Goal: Transaction & Acquisition: Purchase product/service

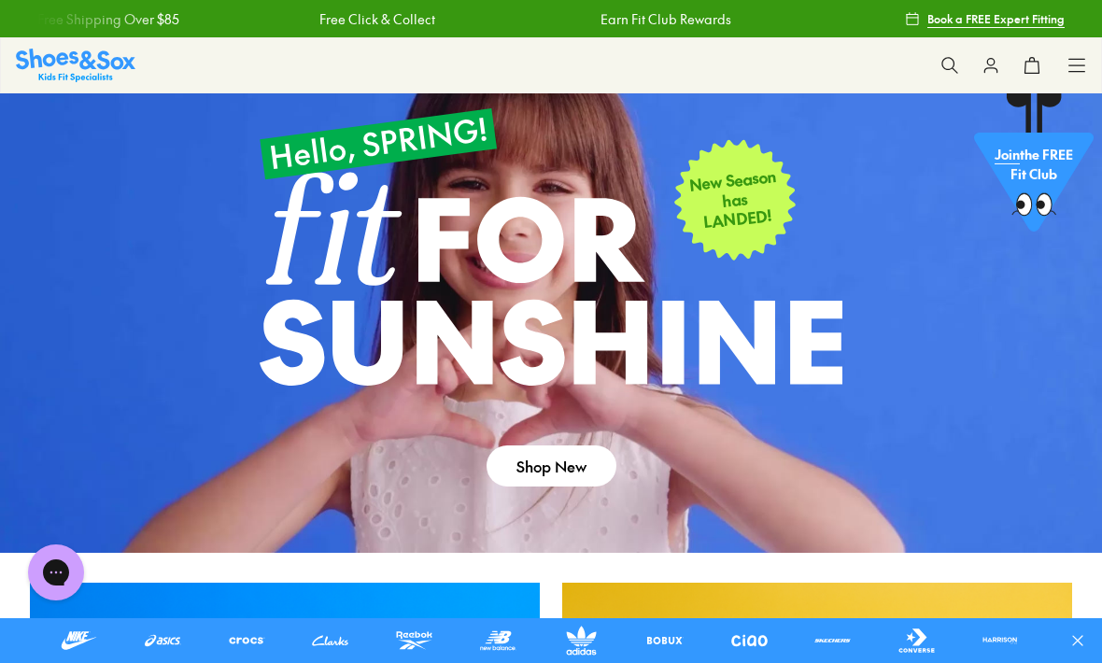
click at [948, 56] on icon at bounding box center [949, 65] width 19 height 19
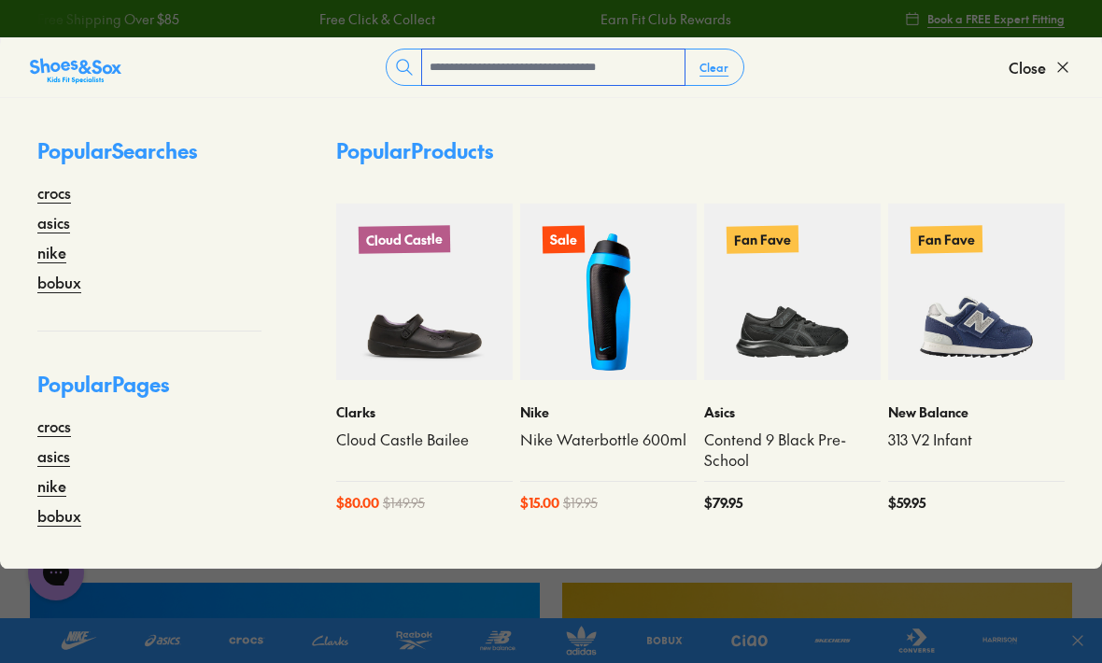
click at [595, 81] on input "text" at bounding box center [553, 66] width 262 height 35
type input "**"
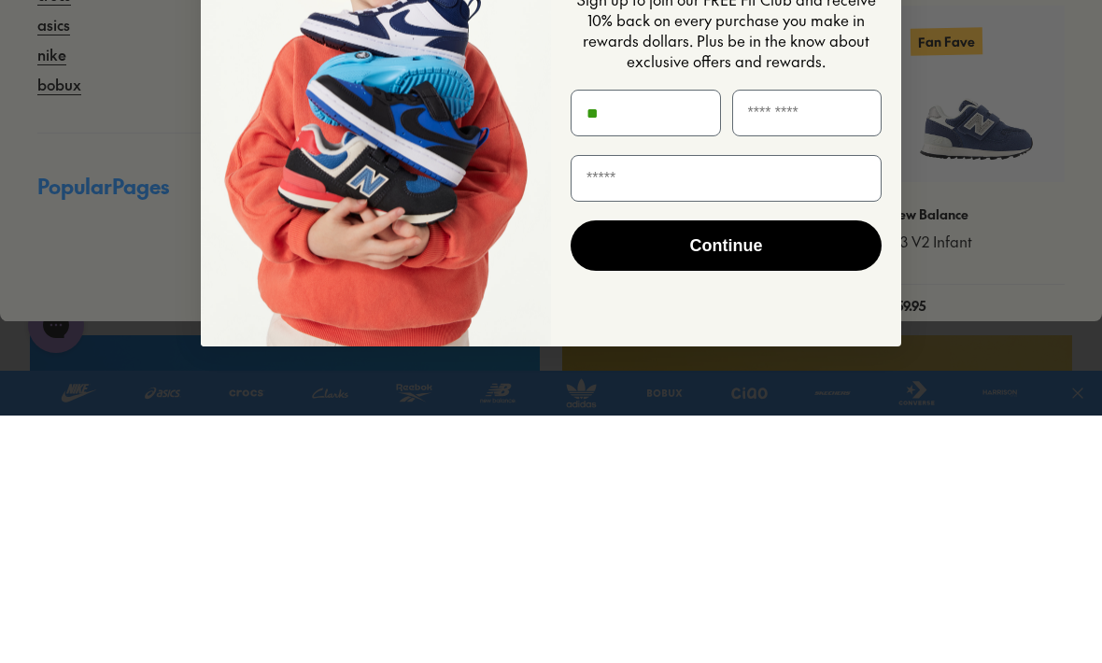
type input "*"
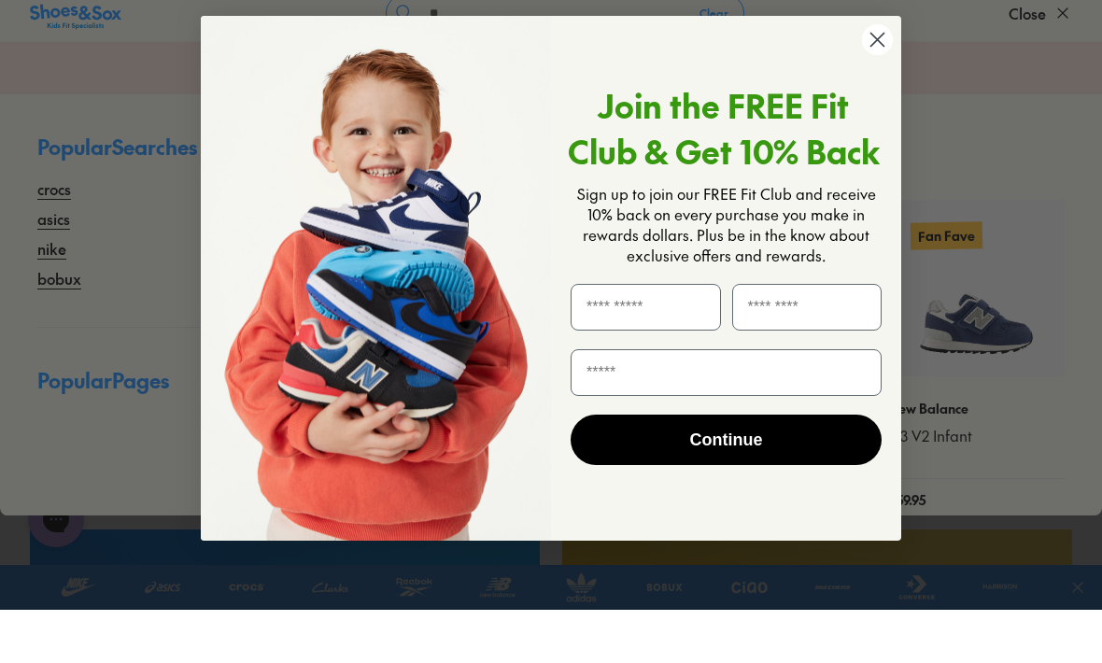
click at [886, 78] on circle "Close dialog" at bounding box center [877, 93] width 31 height 31
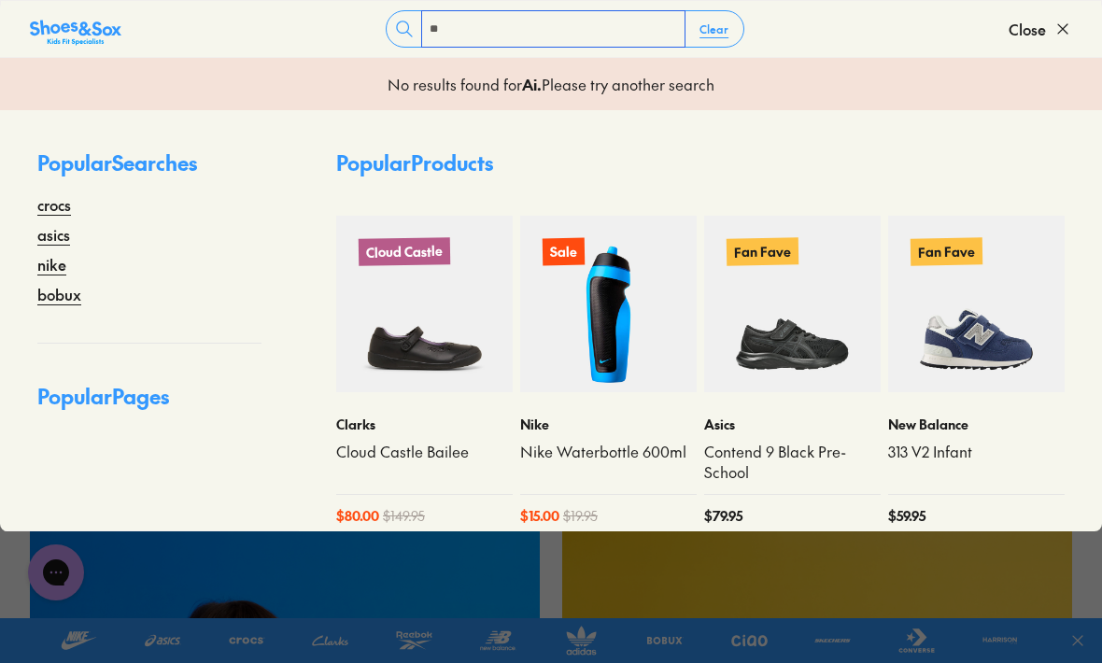
click at [622, 27] on input "**" at bounding box center [553, 28] width 262 height 35
type input "*"
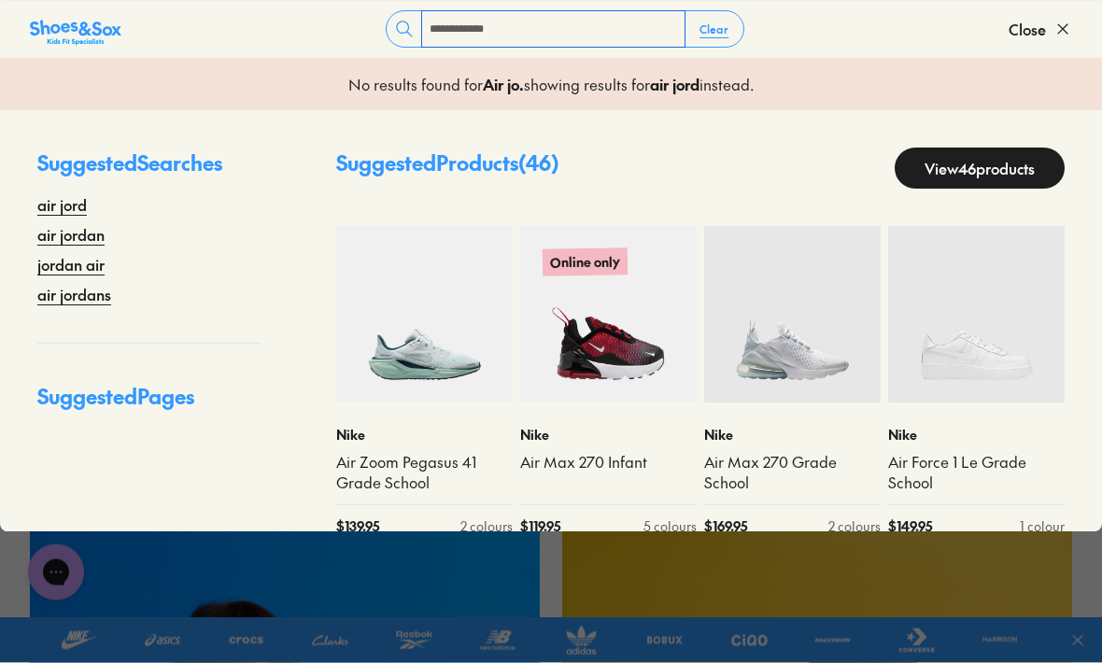
type input "**********"
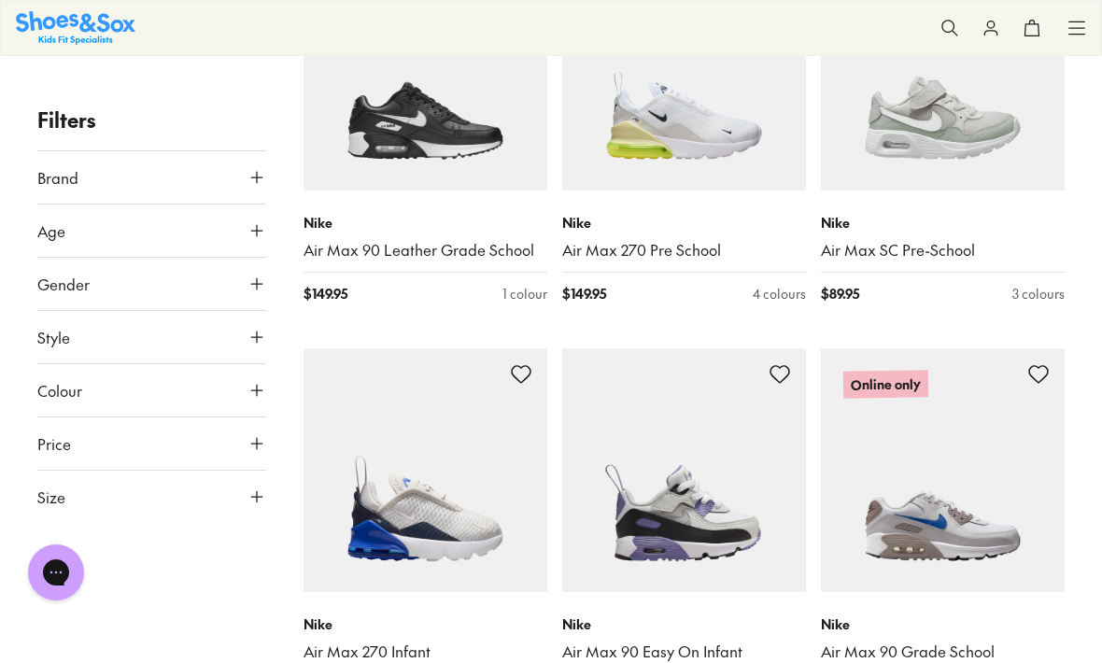
scroll to position [3536, 0]
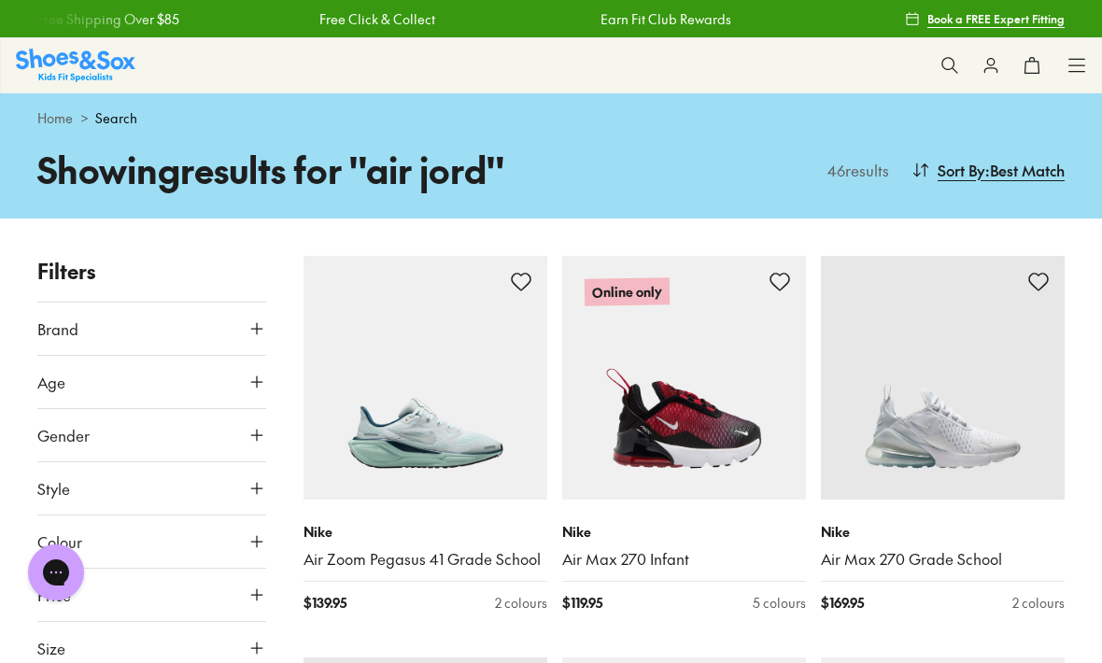
click at [938, 49] on button at bounding box center [949, 65] width 41 height 41
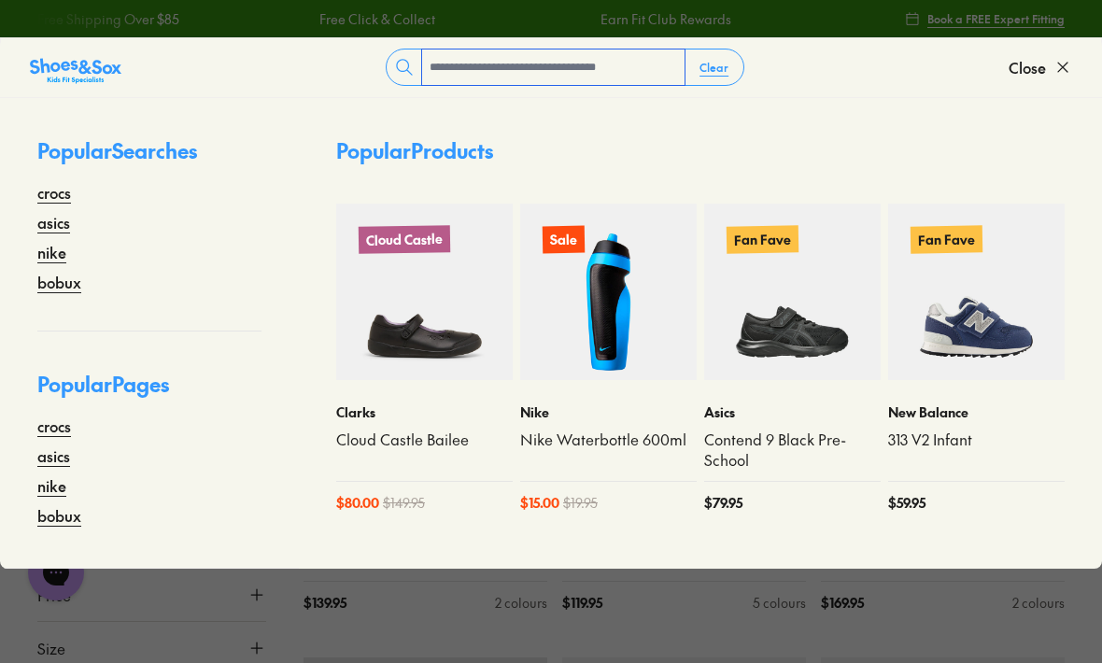
click at [608, 70] on input "text" at bounding box center [553, 66] width 262 height 35
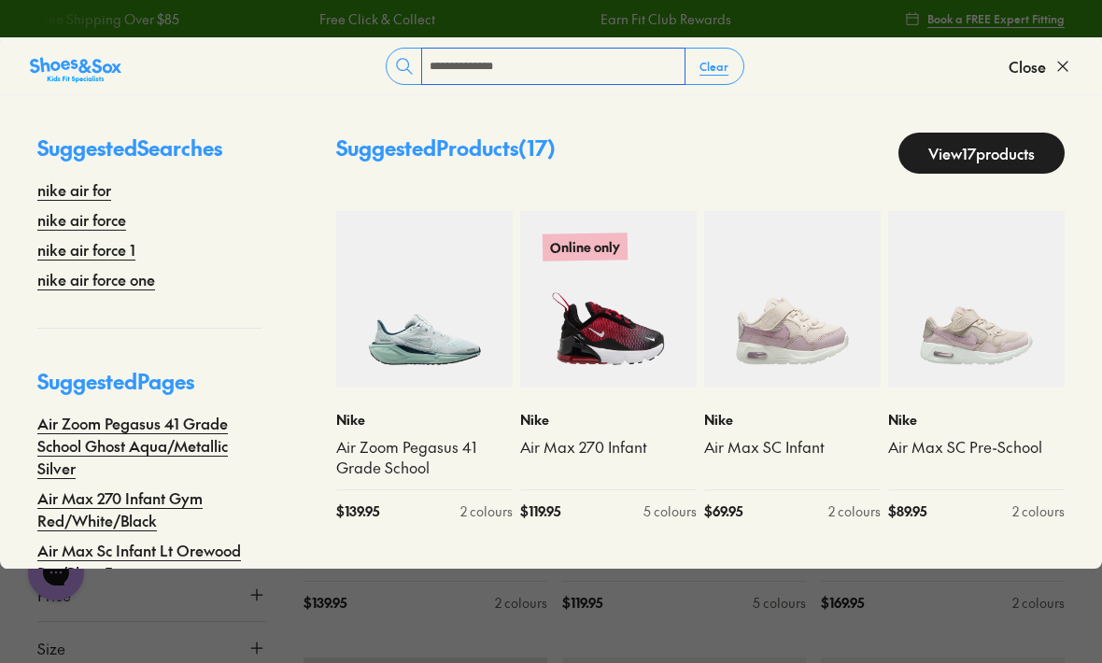
type input "**********"
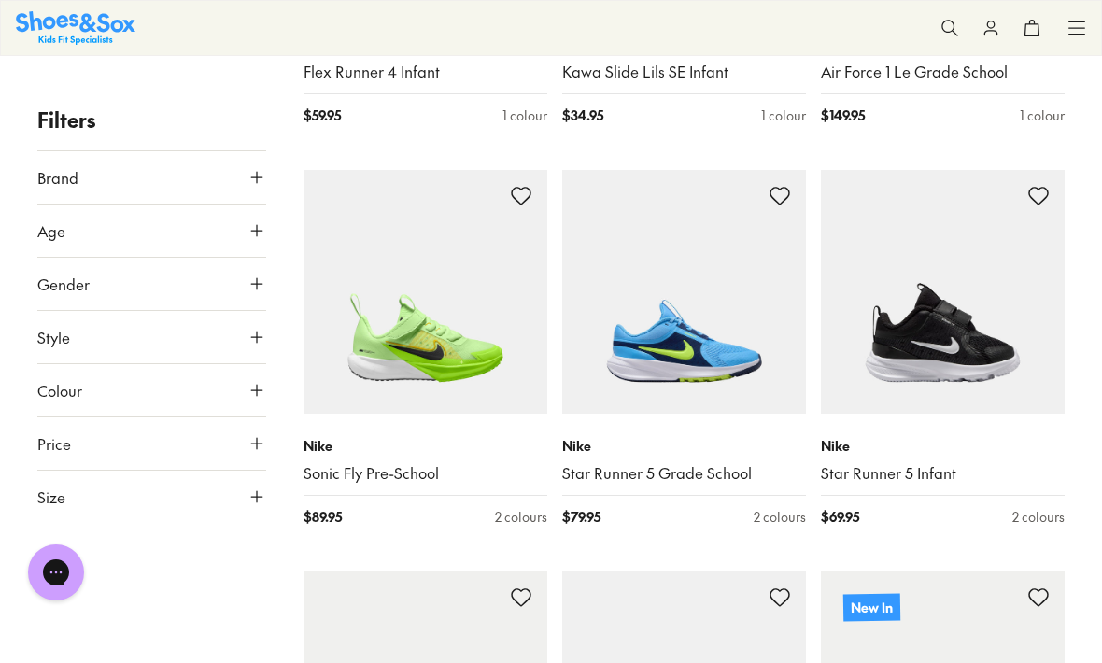
scroll to position [3781, 0]
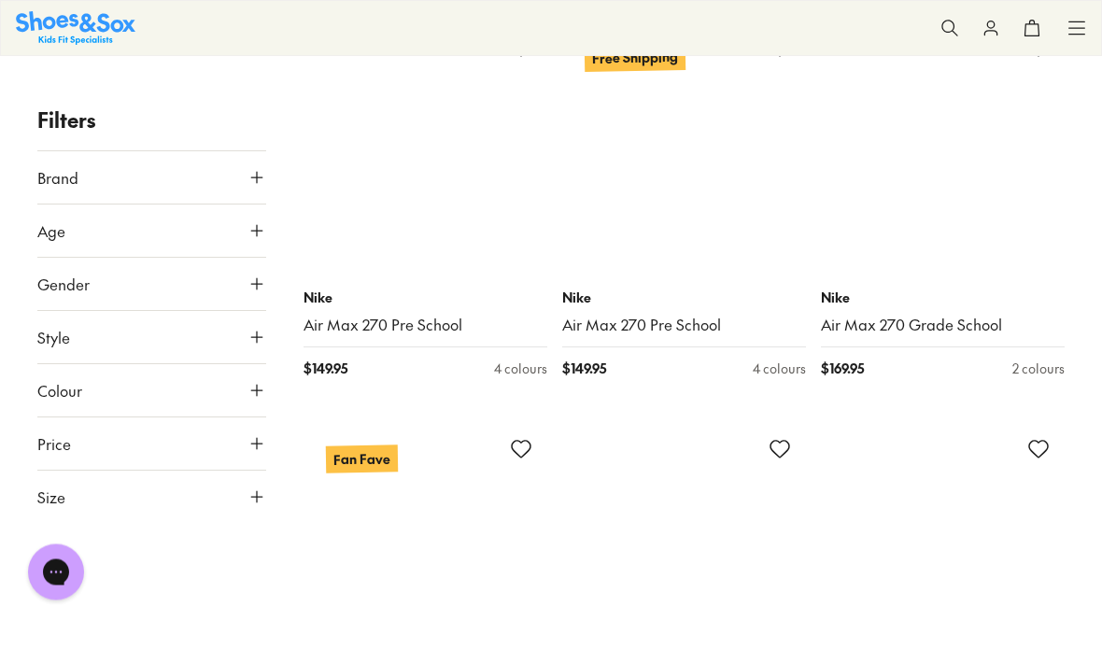
scroll to position [9182, 0]
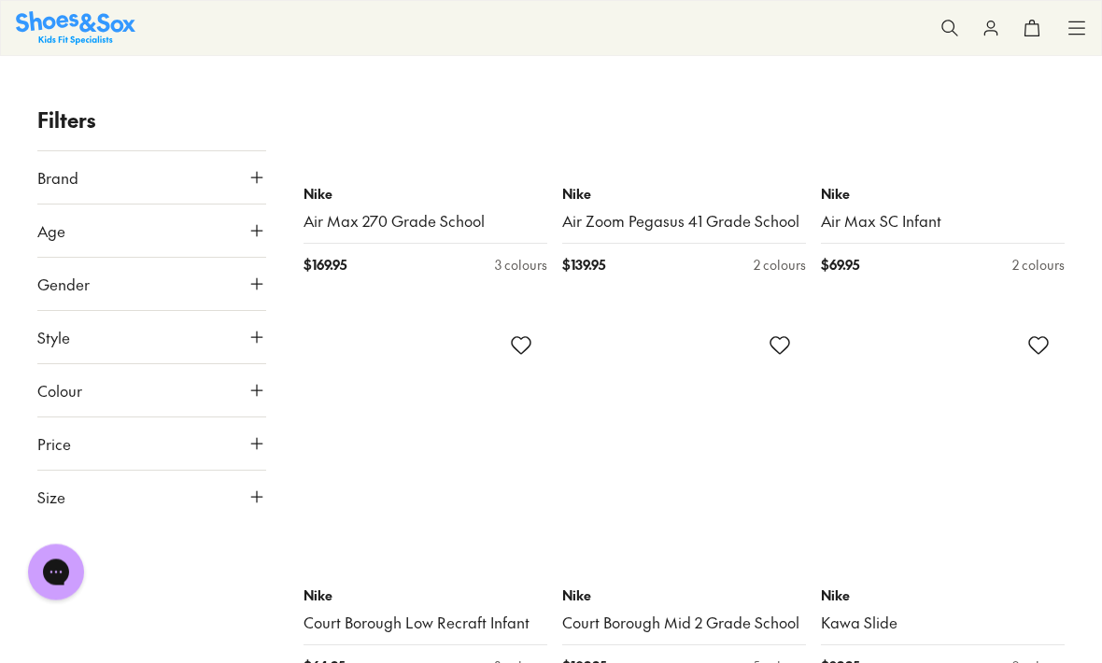
scroll to position [11359, 0]
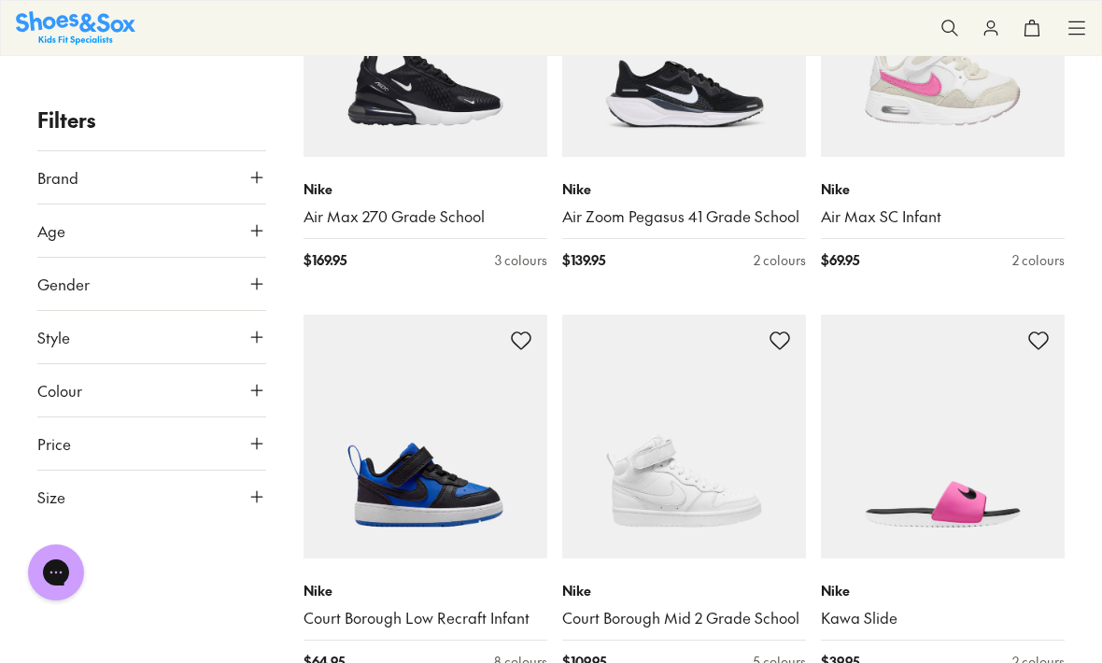
click at [747, 356] on img at bounding box center [684, 437] width 244 height 244
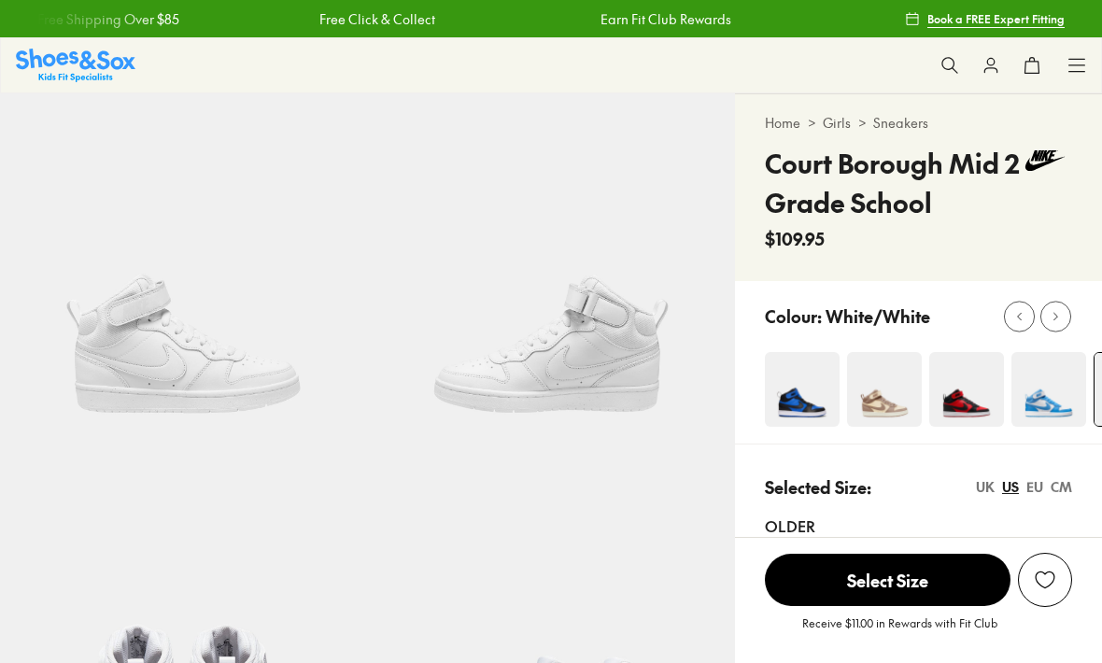
select select "*"
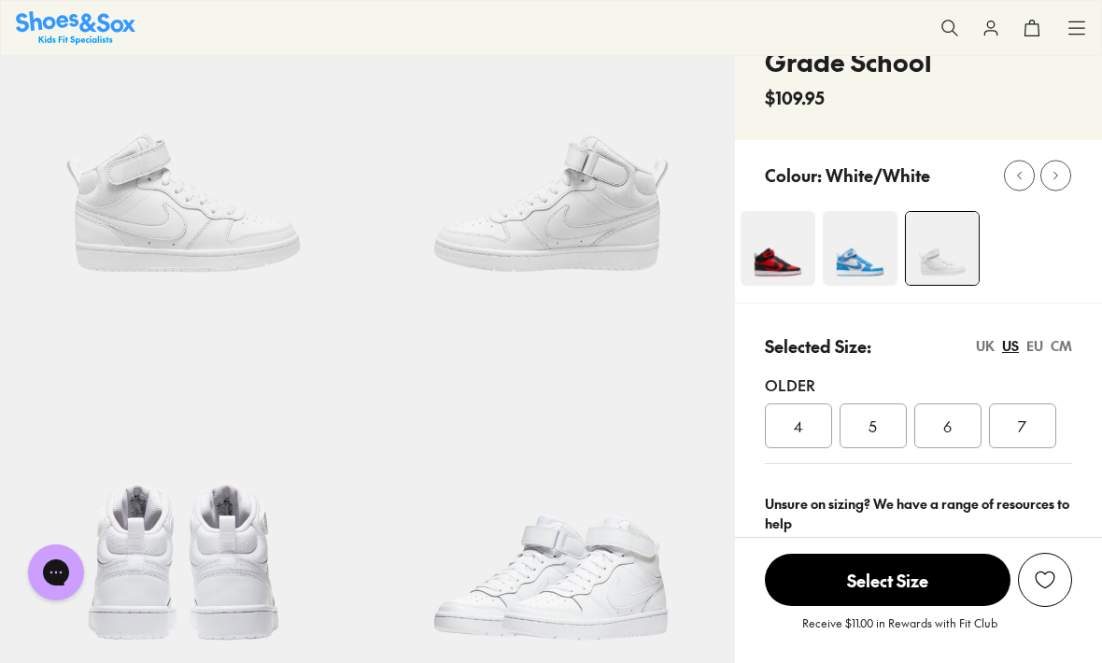
click at [843, 246] on img at bounding box center [860, 248] width 75 height 75
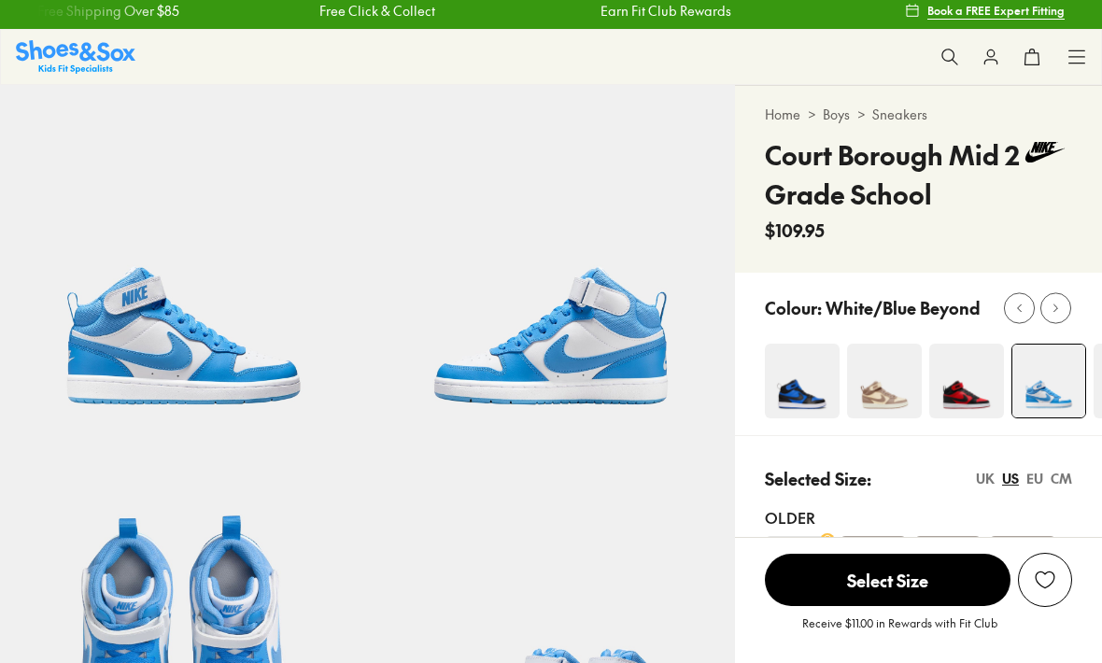
select select "*"
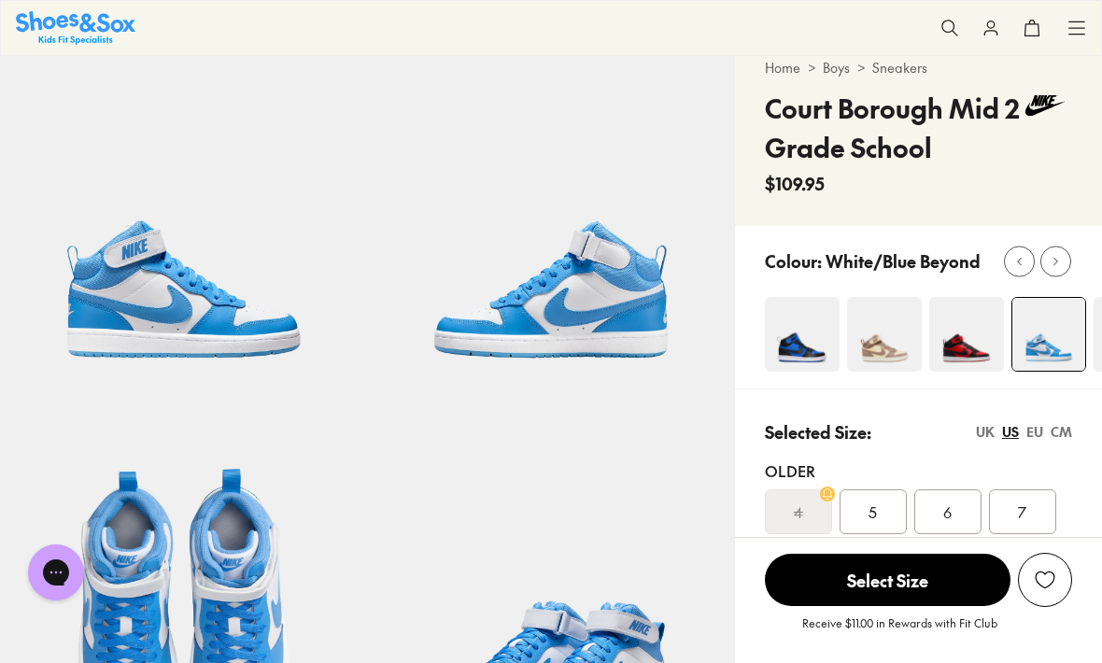
click at [823, 334] on img at bounding box center [802, 334] width 75 height 75
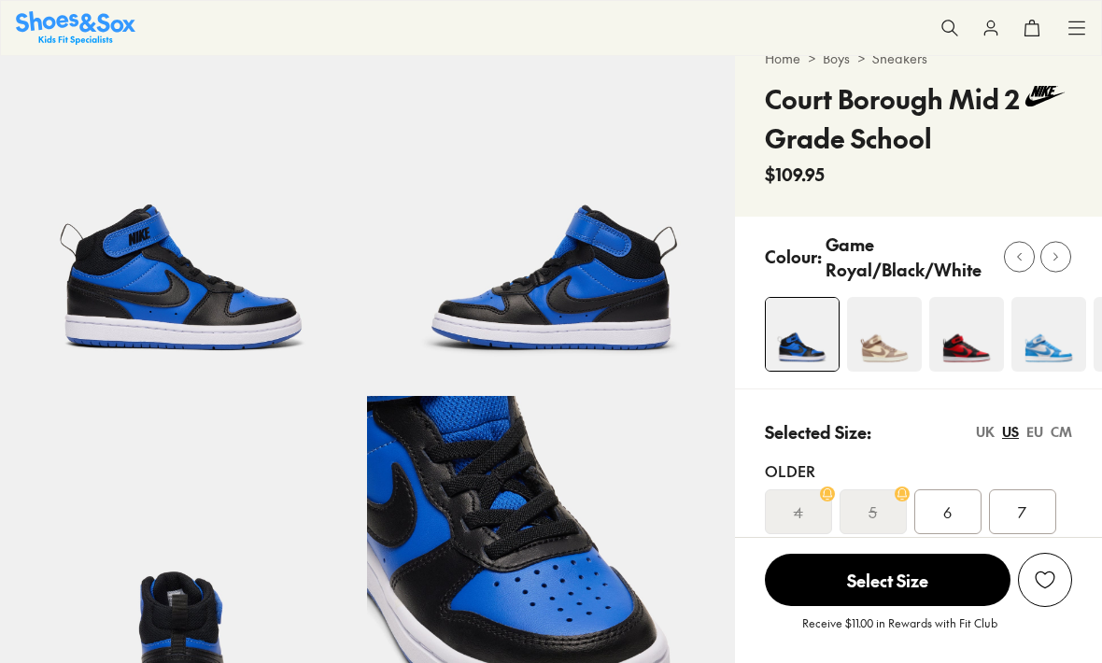
select select "*"
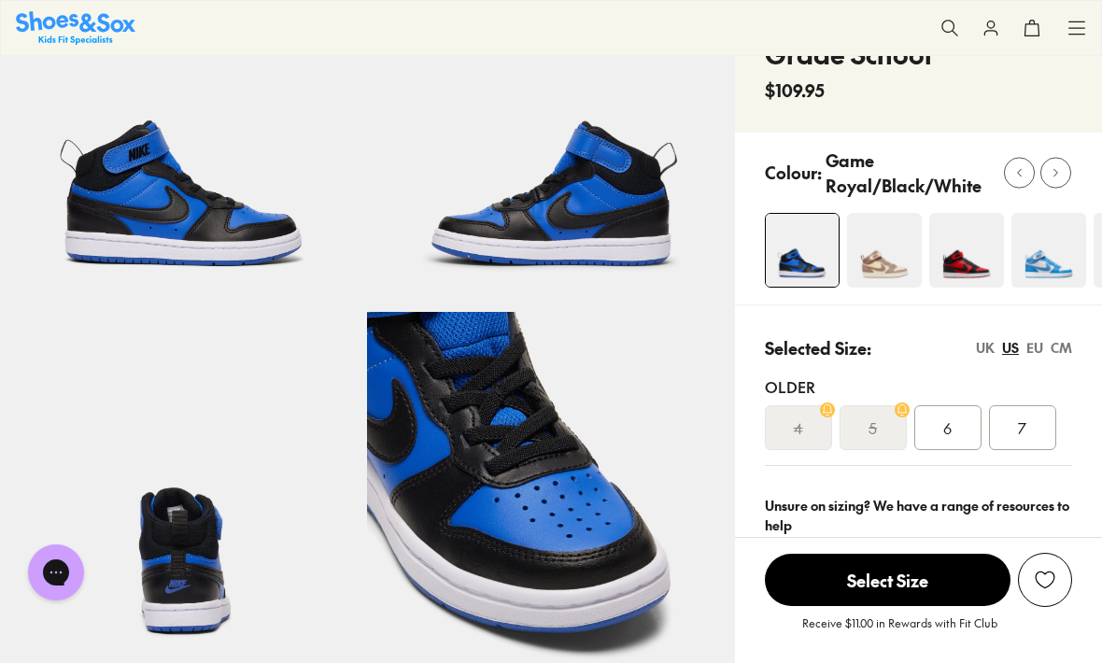
click at [901, 236] on img at bounding box center [884, 250] width 75 height 75
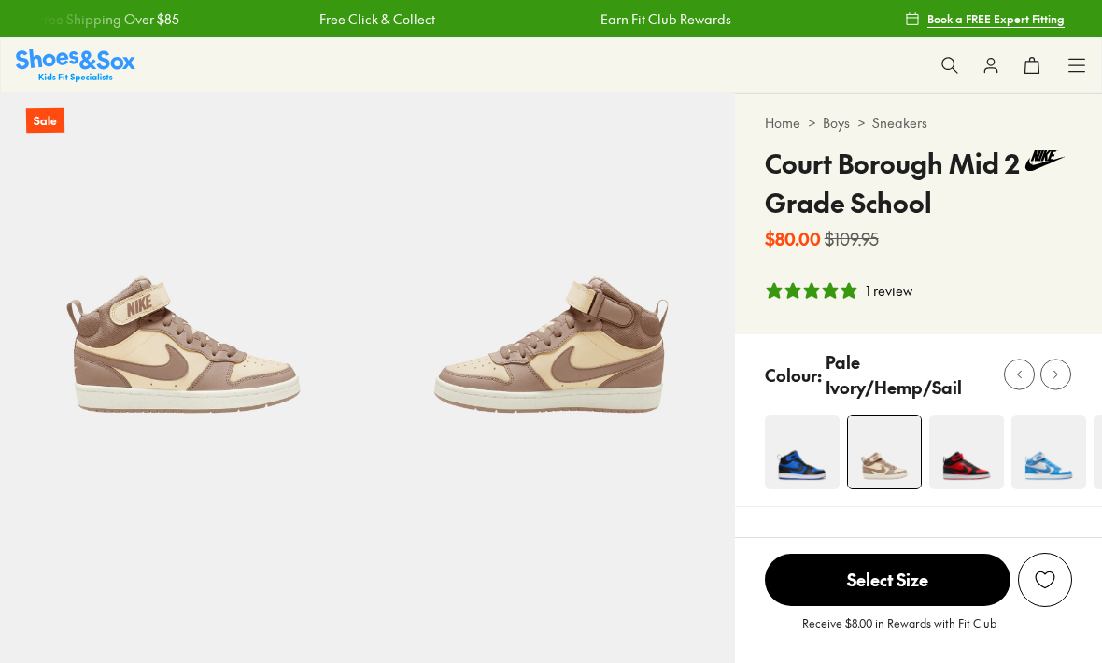
click at [976, 384] on p "Pale Ivory/Hemp/Sail" at bounding box center [908, 374] width 164 height 50
select select "*"
click at [976, 446] on img at bounding box center [966, 452] width 75 height 75
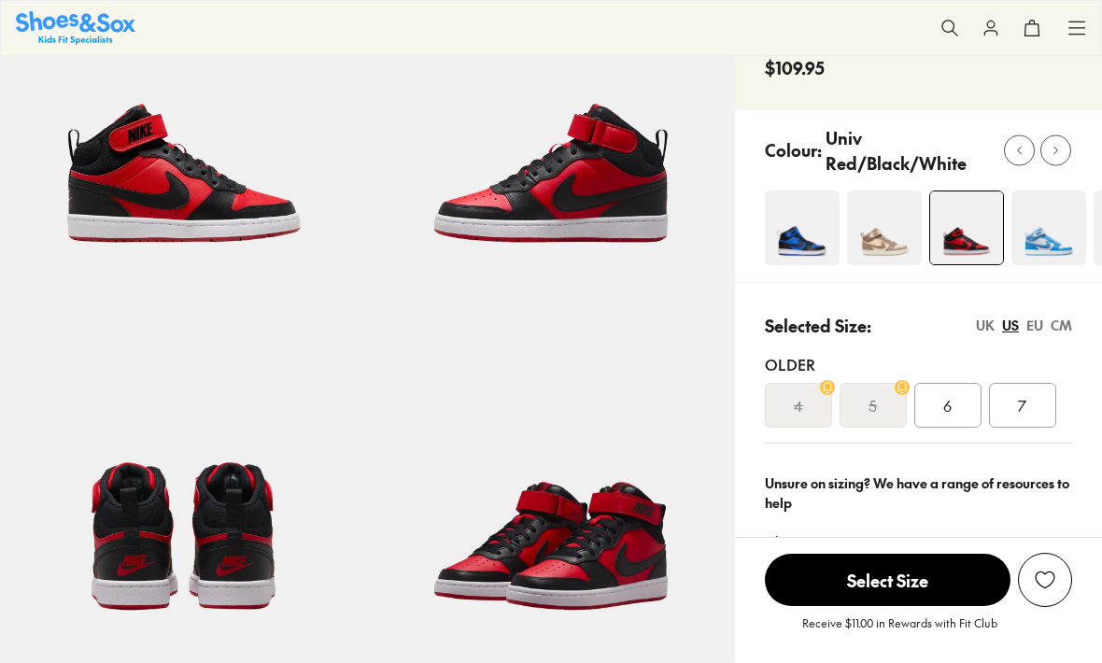
select select "*"
